Goal: Find specific page/section: Find specific page/section

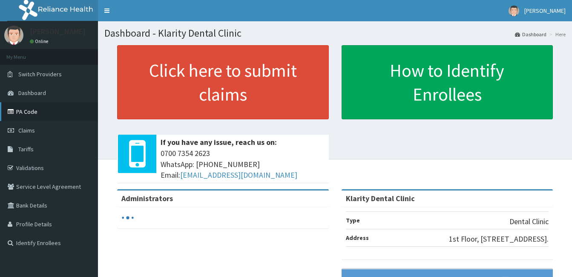
click at [23, 112] on link "PA Code" at bounding box center [49, 111] width 98 height 19
click at [35, 94] on span "Dashboard" at bounding box center [32, 93] width 28 height 8
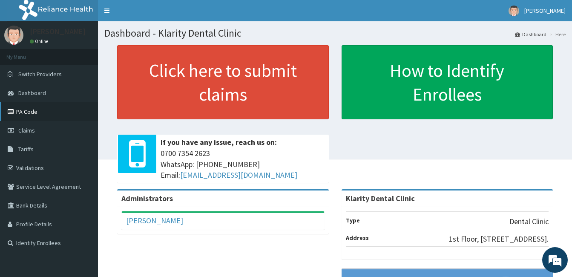
click at [13, 113] on icon at bounding box center [12, 112] width 9 height 6
click at [33, 107] on link "PA Code" at bounding box center [49, 111] width 98 height 19
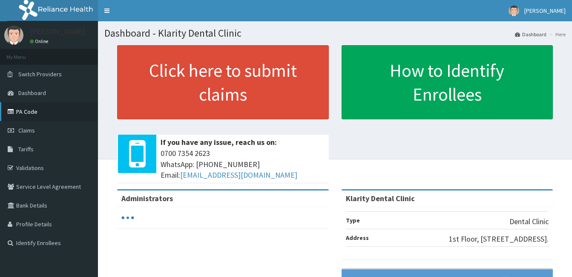
click at [34, 112] on link "PA Code" at bounding box center [49, 111] width 98 height 19
